Goal: Find contact information: Find contact information

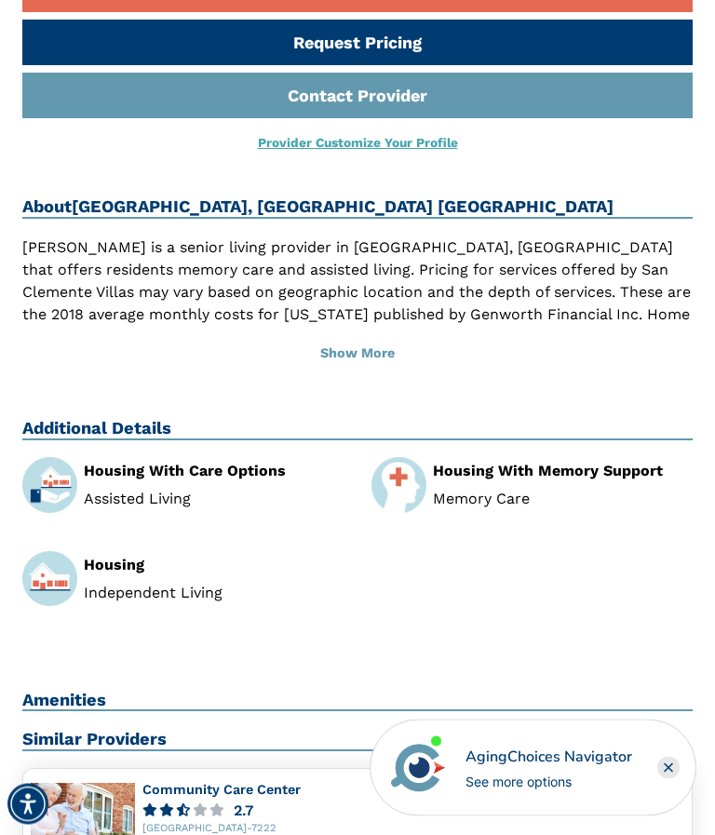
scroll to position [720, 0]
click at [354, 333] on button "Show More" at bounding box center [357, 353] width 670 height 41
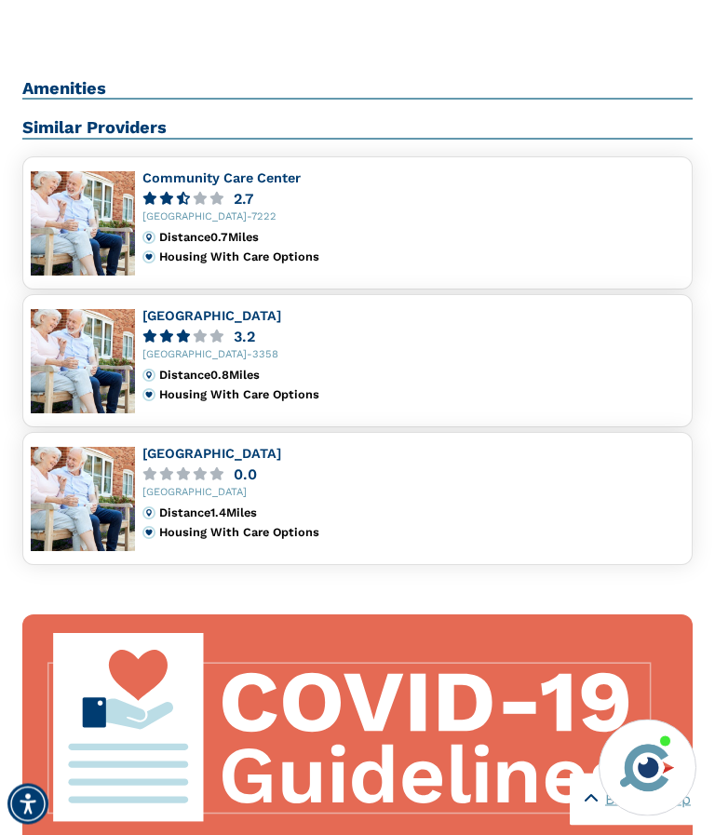
scroll to position [1420, 0]
click at [184, 446] on link "[GEOGRAPHIC_DATA]" at bounding box center [211, 453] width 139 height 15
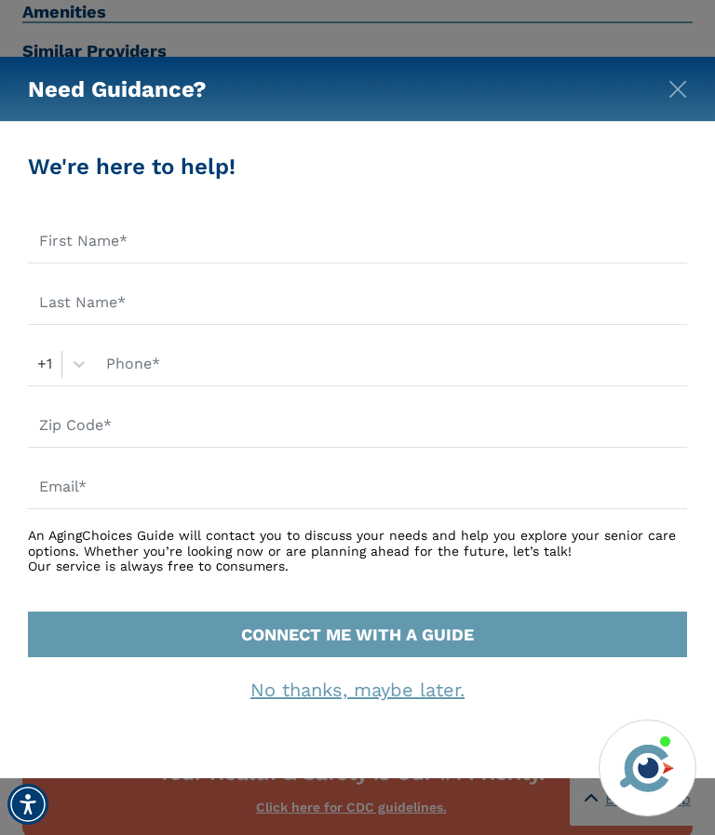
click at [683, 93] on img "Close" at bounding box center [677, 89] width 19 height 19
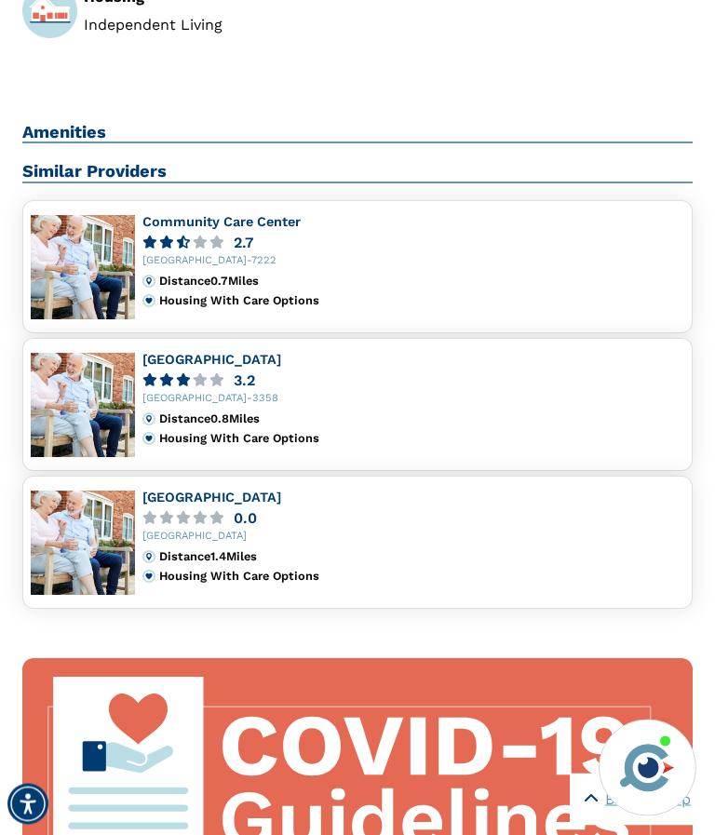
scroll to position [1380, 0]
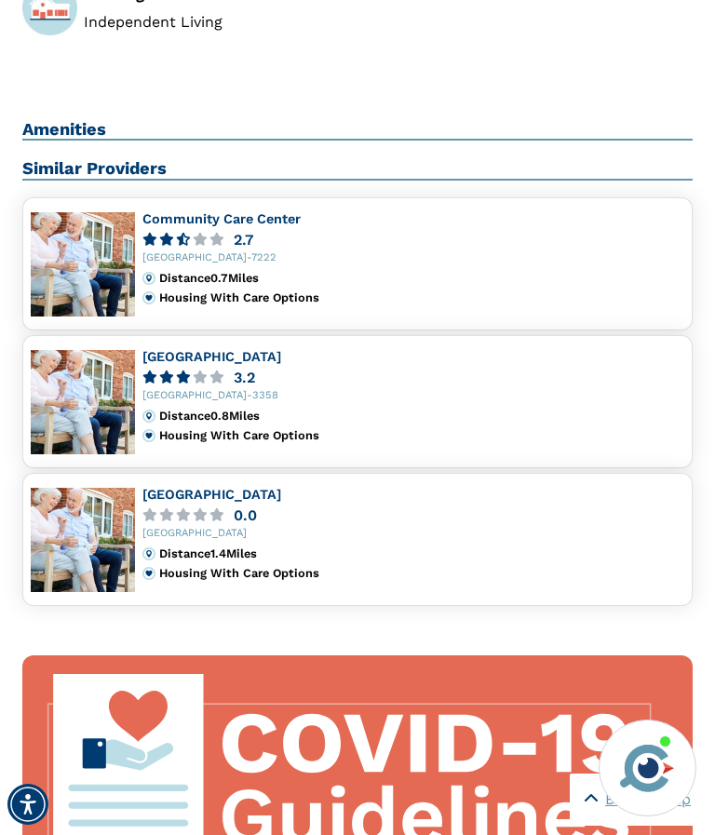
click at [179, 349] on link "Plant City Towers" at bounding box center [211, 356] width 139 height 15
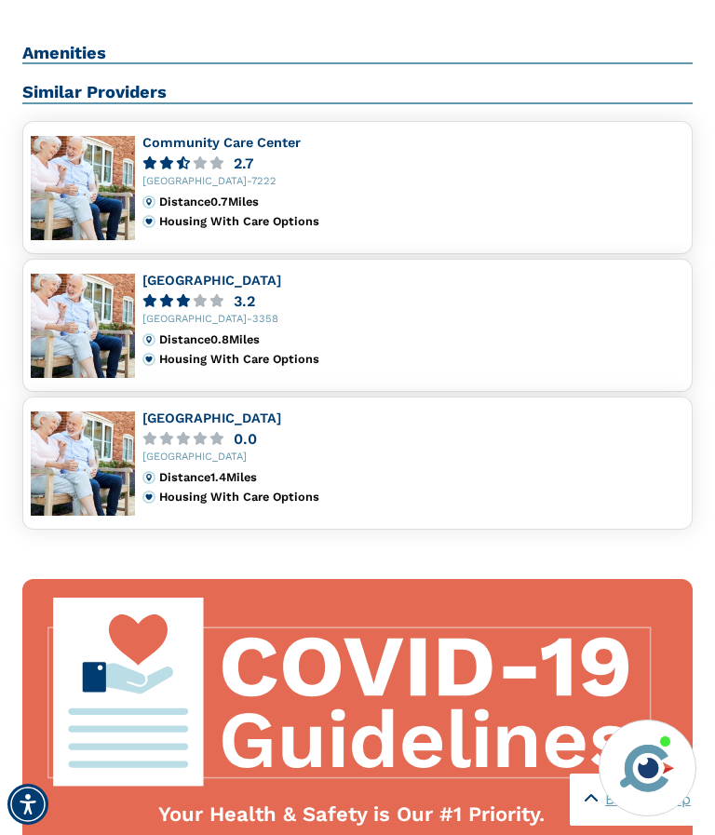
click at [193, 135] on link "Community Care Center" at bounding box center [221, 142] width 158 height 15
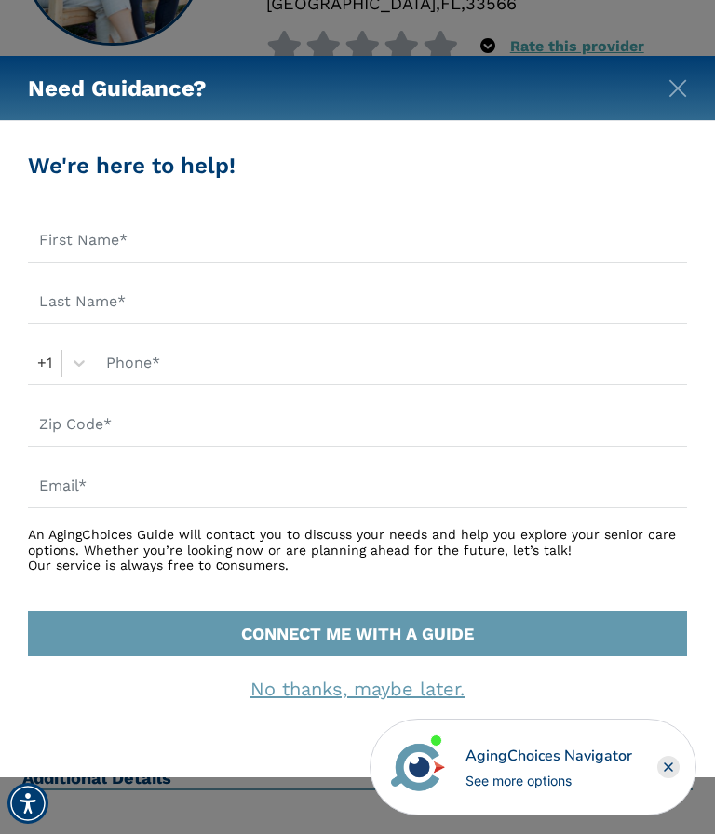
scroll to position [344, 0]
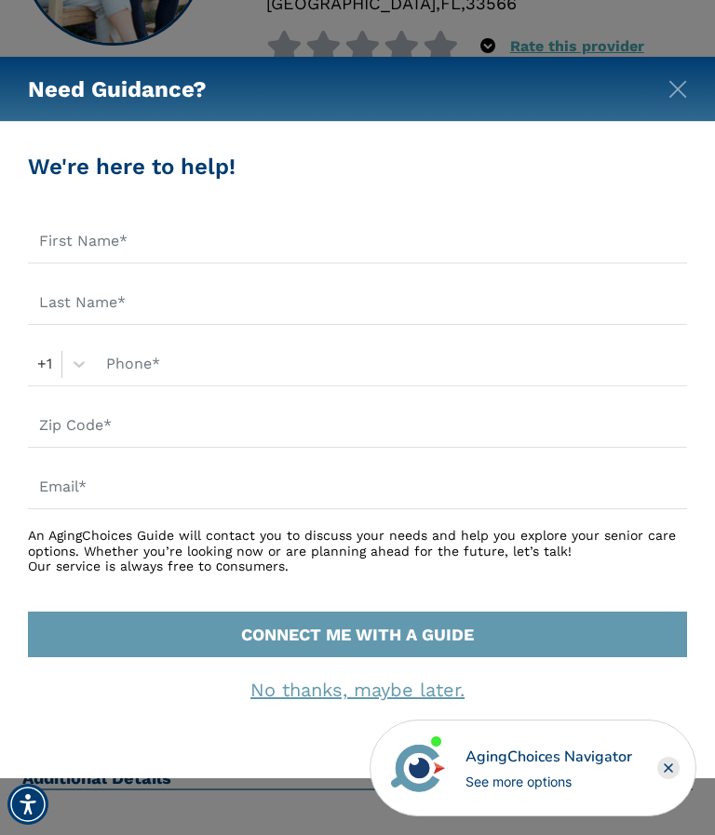
click at [682, 70] on div "Need Guidance?" at bounding box center [357, 89] width 715 height 65
click at [686, 90] on img "Close" at bounding box center [677, 89] width 19 height 19
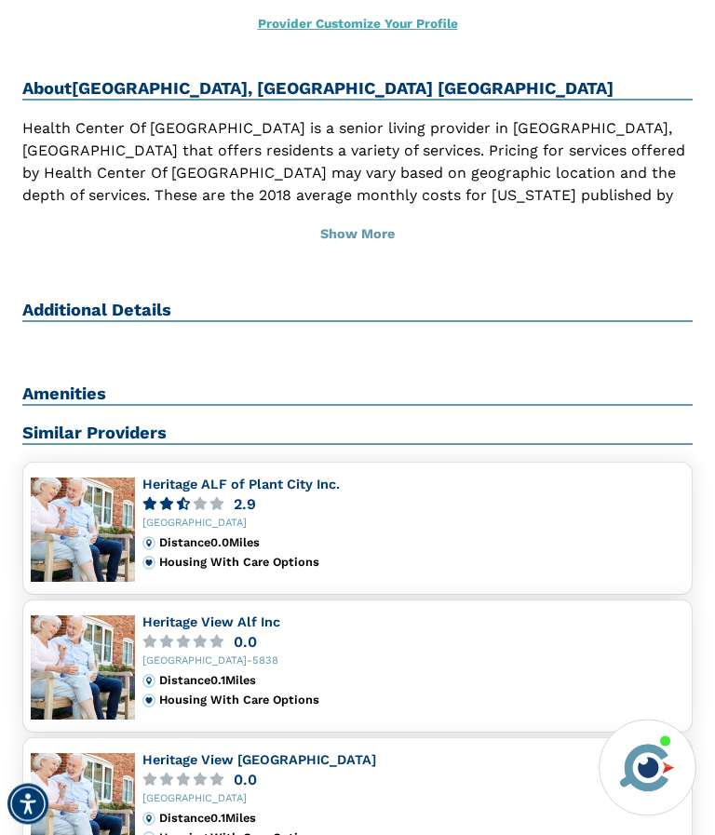
scroll to position [813, 0]
click at [337, 214] on button "Show More" at bounding box center [357, 234] width 670 height 41
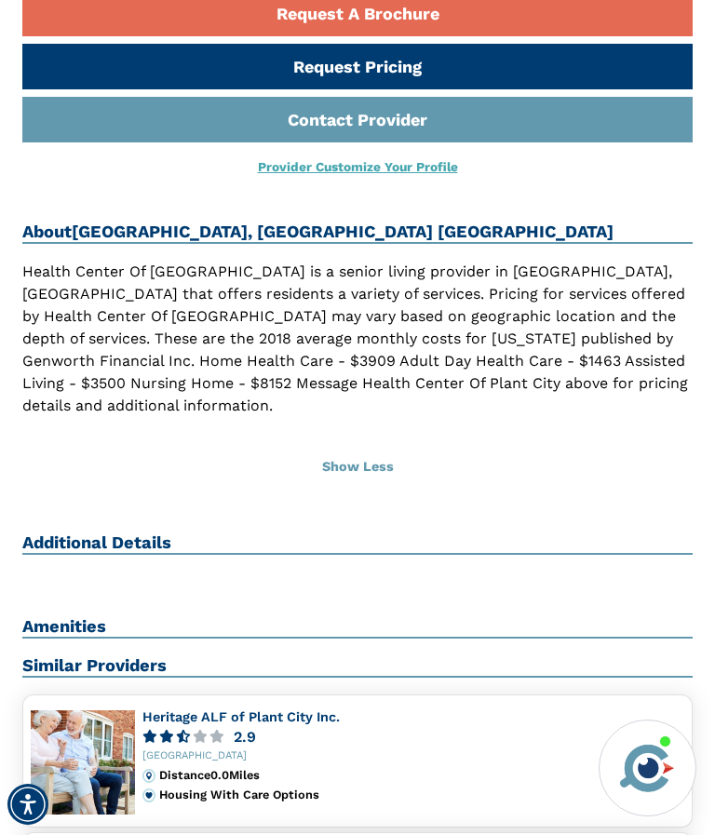
scroll to position [599, 0]
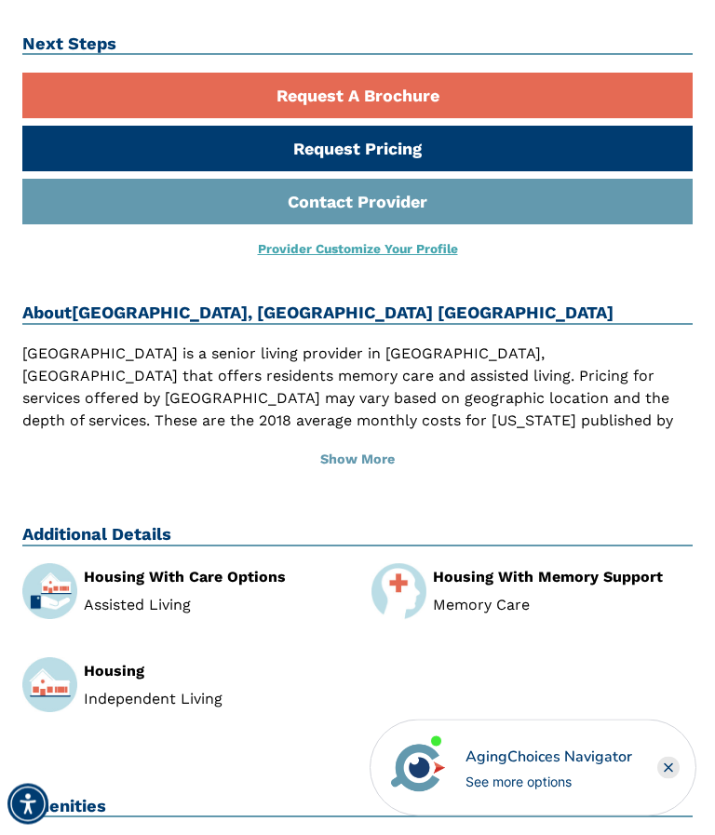
scroll to position [614, 0]
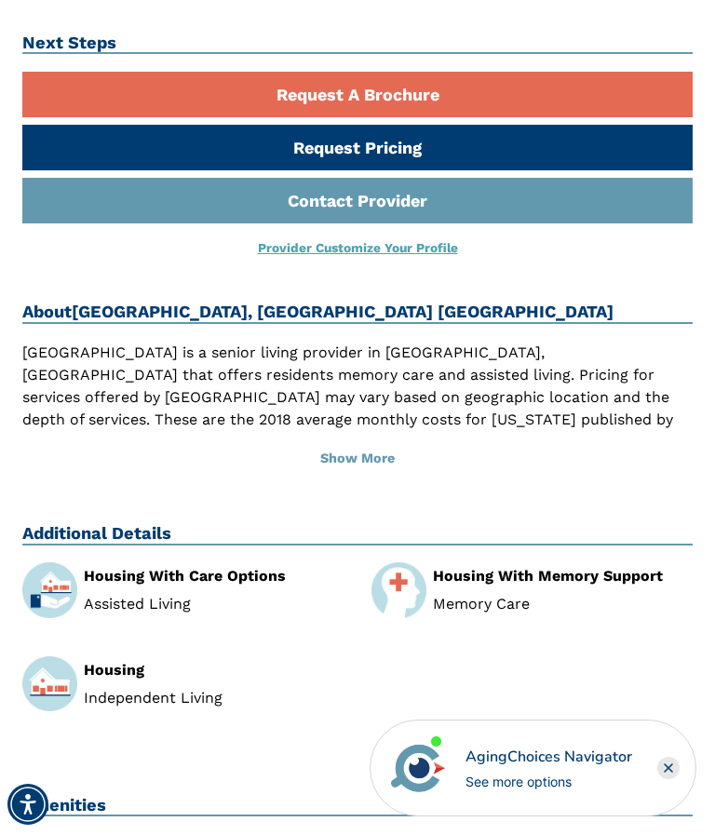
click at [346, 438] on button "Show More" at bounding box center [357, 458] width 670 height 41
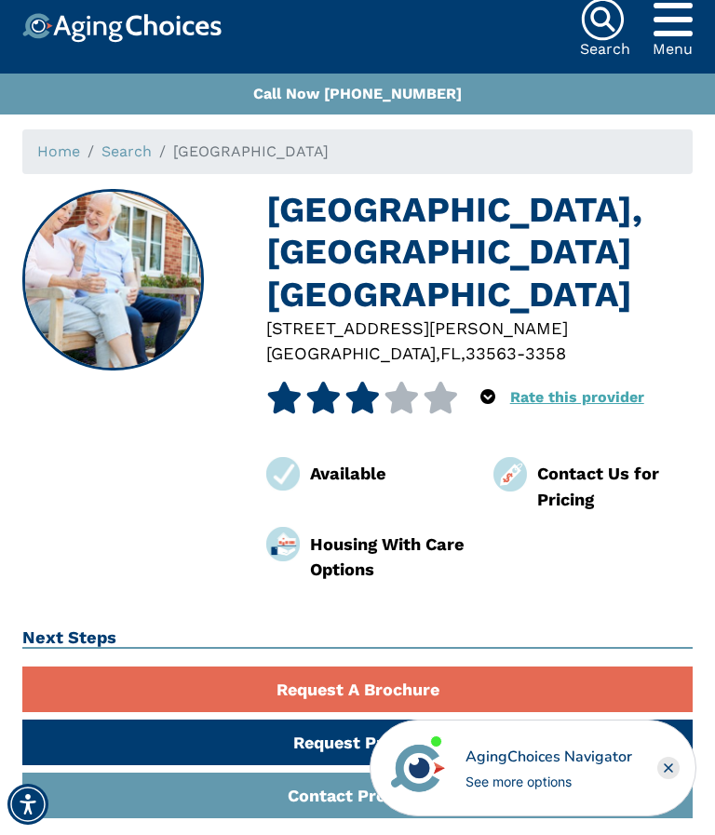
scroll to position [0, 0]
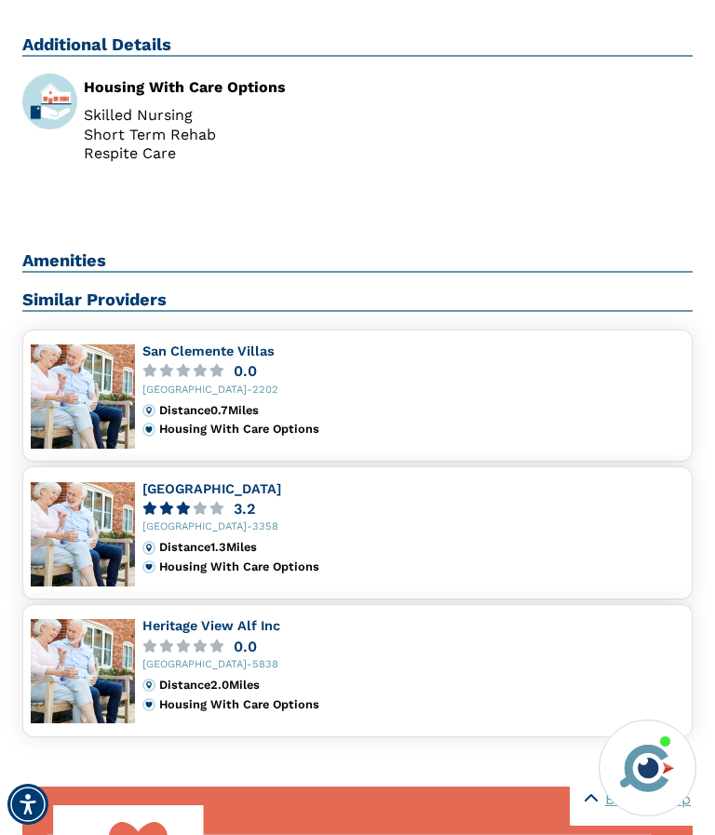
scroll to position [1055, 0]
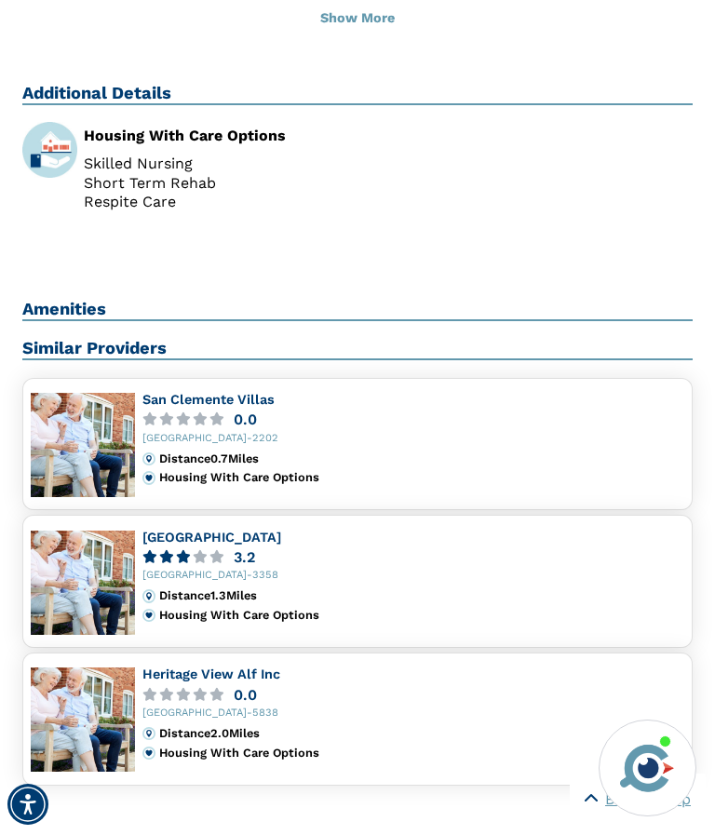
click at [193, 530] on link "[GEOGRAPHIC_DATA]" at bounding box center [211, 537] width 139 height 15
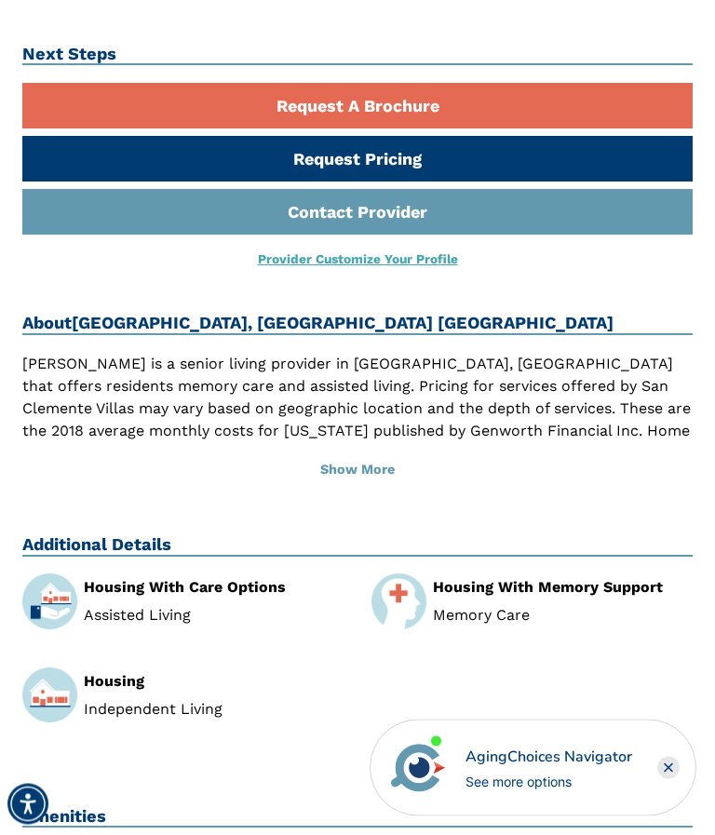
scroll to position [603, 0]
click at [331, 189] on link "Contact Provider" at bounding box center [357, 212] width 670 height 46
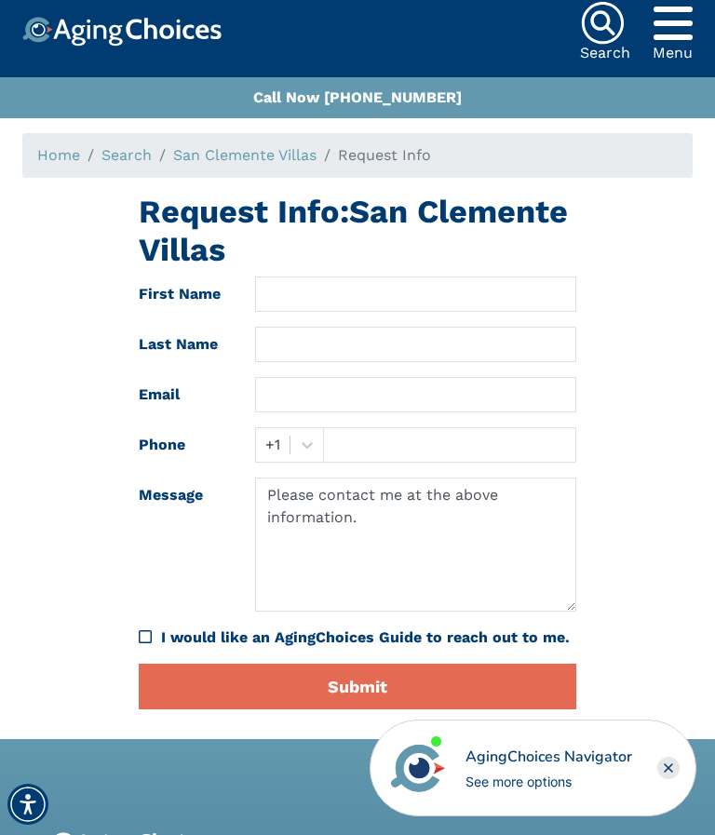
scroll to position [18, 0]
